Goal: Information Seeking & Learning: Learn about a topic

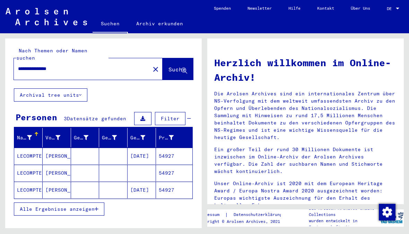
click at [51, 182] on mat-cell "[PERSON_NAME]" at bounding box center [57, 190] width 28 height 17
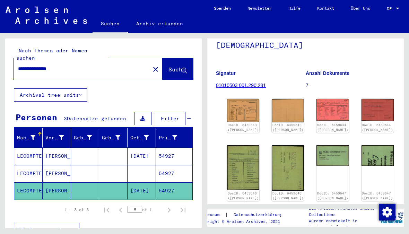
scroll to position [61, 0]
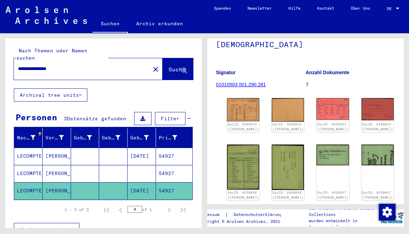
click at [237, 111] on img at bounding box center [243, 109] width 32 height 23
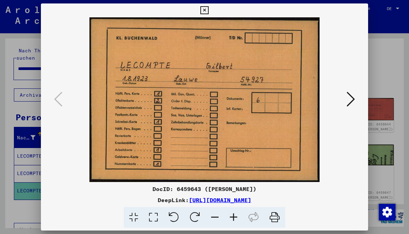
click at [350, 100] on icon at bounding box center [351, 99] width 8 height 17
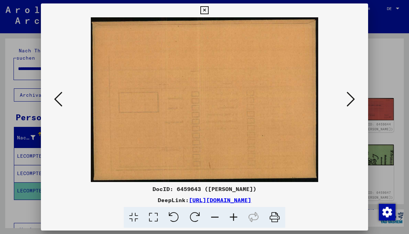
click at [346, 107] on button at bounding box center [351, 100] width 12 height 20
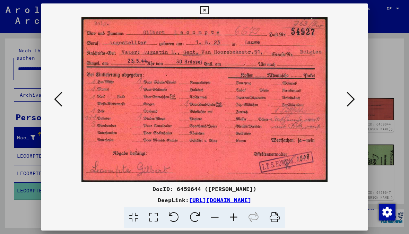
click at [347, 99] on icon at bounding box center [351, 99] width 8 height 17
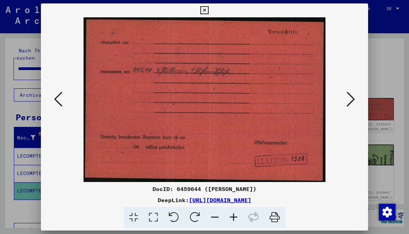
click at [349, 100] on icon at bounding box center [351, 99] width 8 height 17
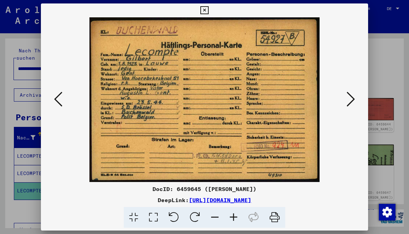
click at [351, 97] on icon at bounding box center [351, 99] width 8 height 17
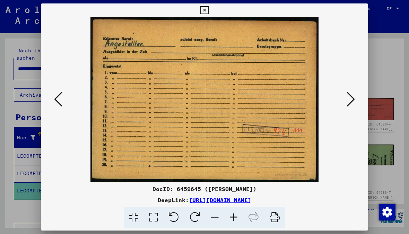
click at [351, 101] on icon at bounding box center [351, 99] width 8 height 17
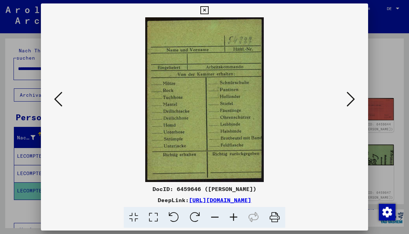
click at [356, 100] on button at bounding box center [351, 100] width 12 height 20
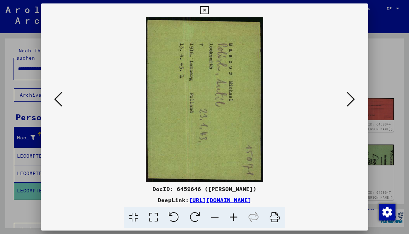
click at [357, 96] on button at bounding box center [351, 100] width 12 height 20
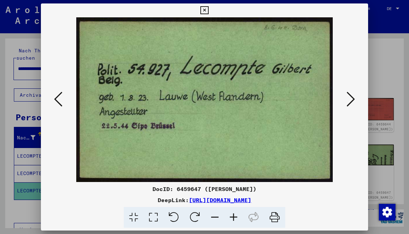
click at [353, 100] on icon at bounding box center [351, 99] width 8 height 17
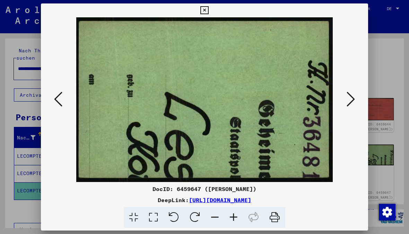
click at [356, 100] on button at bounding box center [351, 100] width 12 height 20
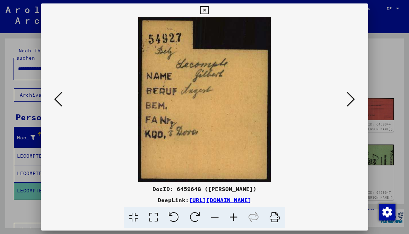
click at [352, 100] on icon at bounding box center [351, 99] width 8 height 17
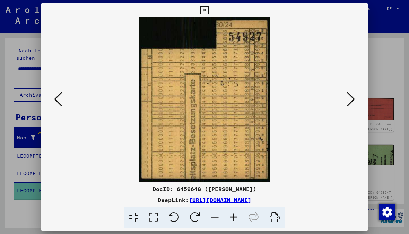
click at [357, 99] on button at bounding box center [351, 100] width 12 height 20
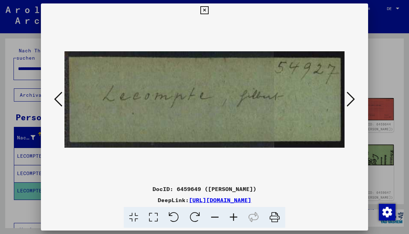
click at [357, 100] on button at bounding box center [351, 100] width 12 height 20
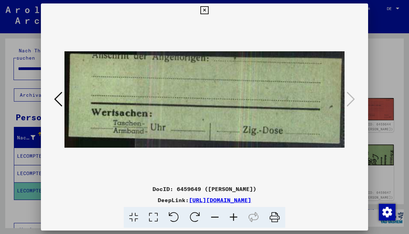
click at [358, 96] on div at bounding box center [205, 99] width 328 height 165
click at [61, 100] on icon at bounding box center [58, 99] width 8 height 17
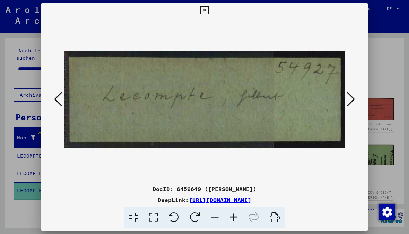
click at [58, 104] on icon at bounding box center [58, 99] width 8 height 17
click at [56, 103] on icon at bounding box center [58, 99] width 8 height 17
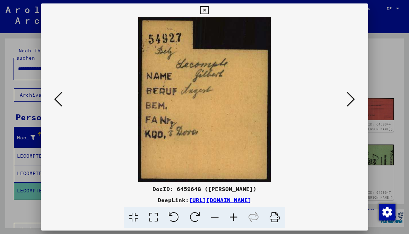
click at [56, 104] on icon at bounding box center [58, 99] width 8 height 17
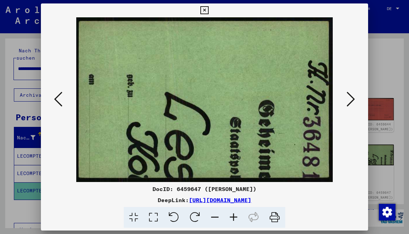
click at [56, 106] on icon at bounding box center [58, 99] width 8 height 17
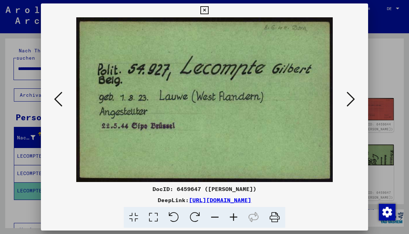
click at [56, 105] on icon at bounding box center [58, 99] width 8 height 17
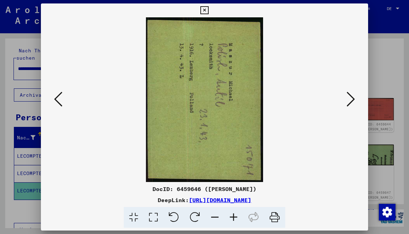
click at [57, 104] on icon at bounding box center [58, 99] width 8 height 17
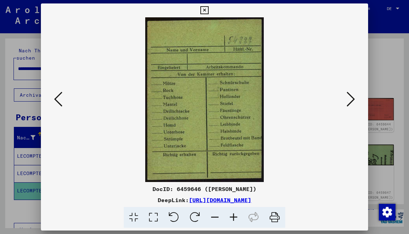
click at [57, 101] on icon at bounding box center [58, 99] width 8 height 17
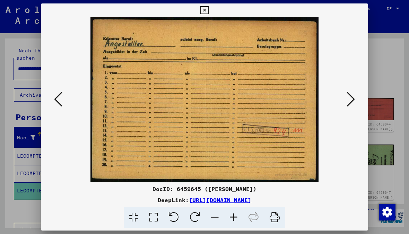
click at [60, 98] on icon at bounding box center [58, 99] width 8 height 17
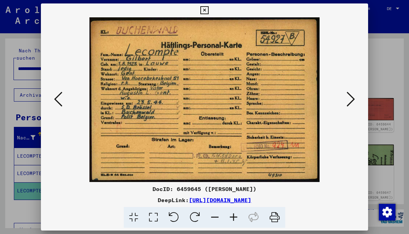
click at [55, 101] on icon at bounding box center [58, 99] width 8 height 17
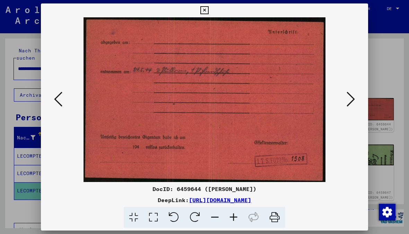
click at [349, 98] on icon at bounding box center [351, 99] width 8 height 17
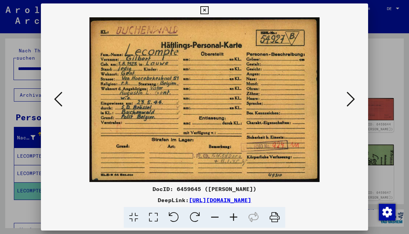
click at [61, 101] on icon at bounding box center [58, 99] width 8 height 17
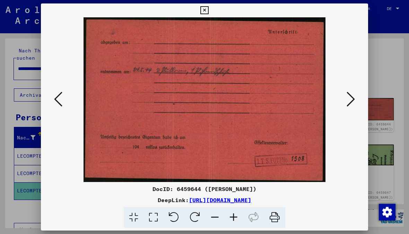
click at [59, 102] on icon at bounding box center [58, 99] width 8 height 17
